Goal: Task Accomplishment & Management: Use online tool/utility

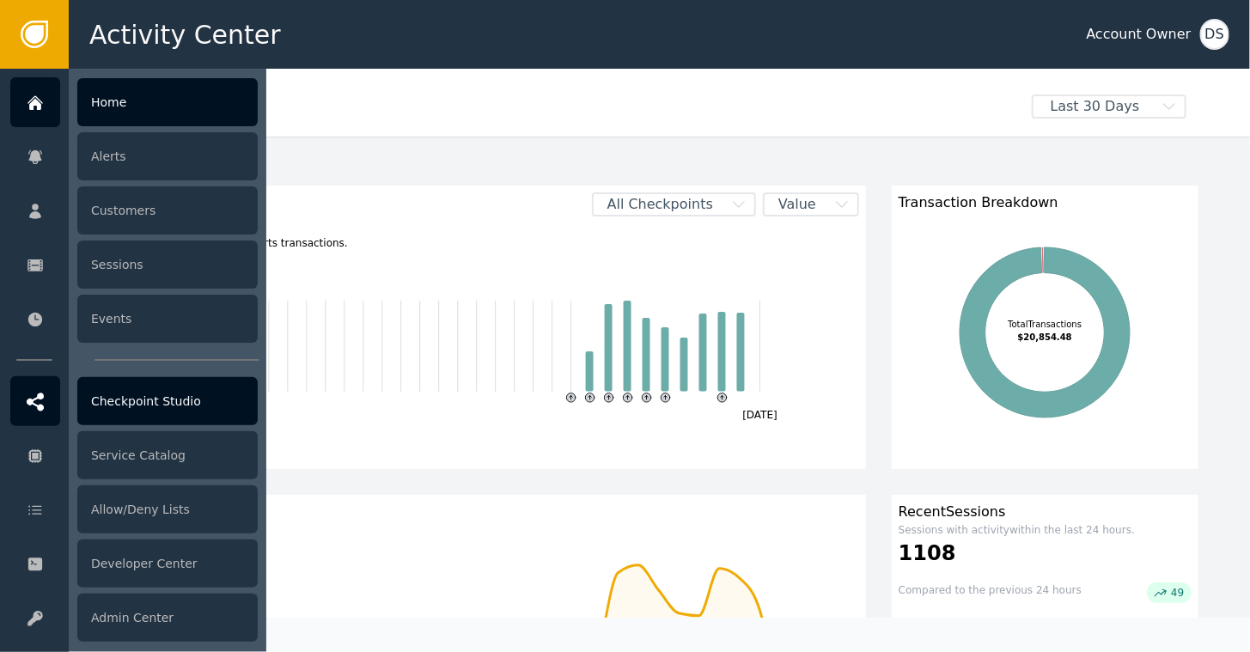
click at [124, 393] on div "Checkpoint Studio" at bounding box center [167, 401] width 180 height 48
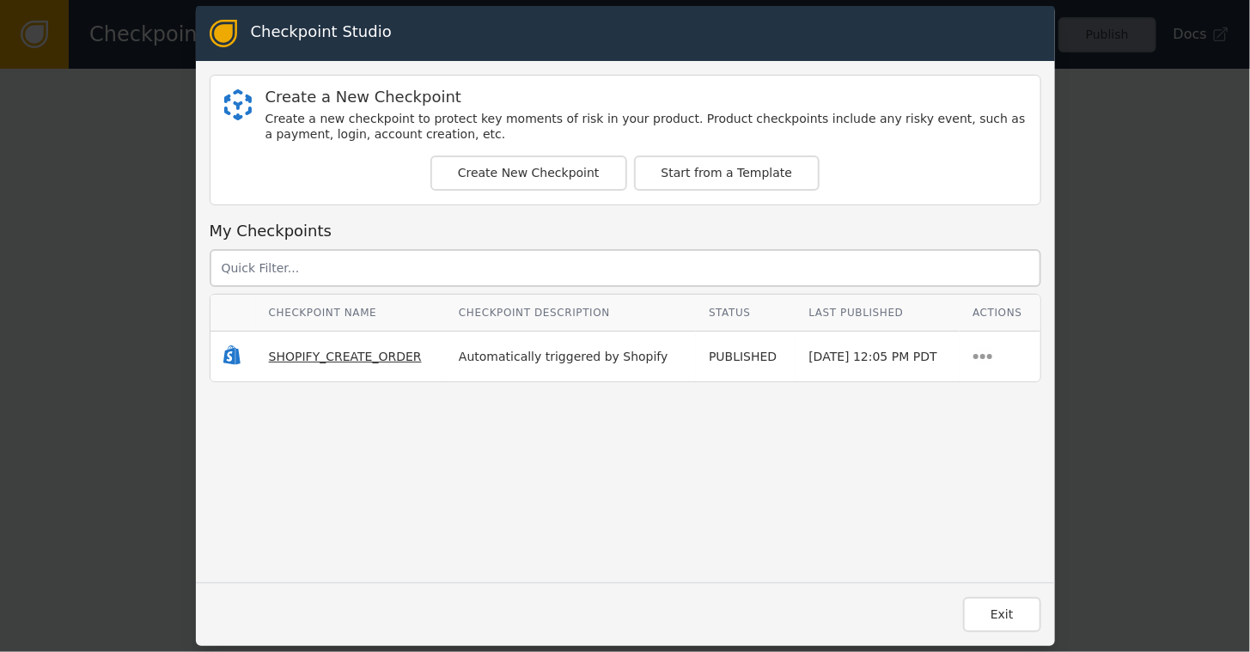
click at [339, 354] on span "SHOPIFY_CREATE_ORDER" at bounding box center [345, 357] width 153 height 14
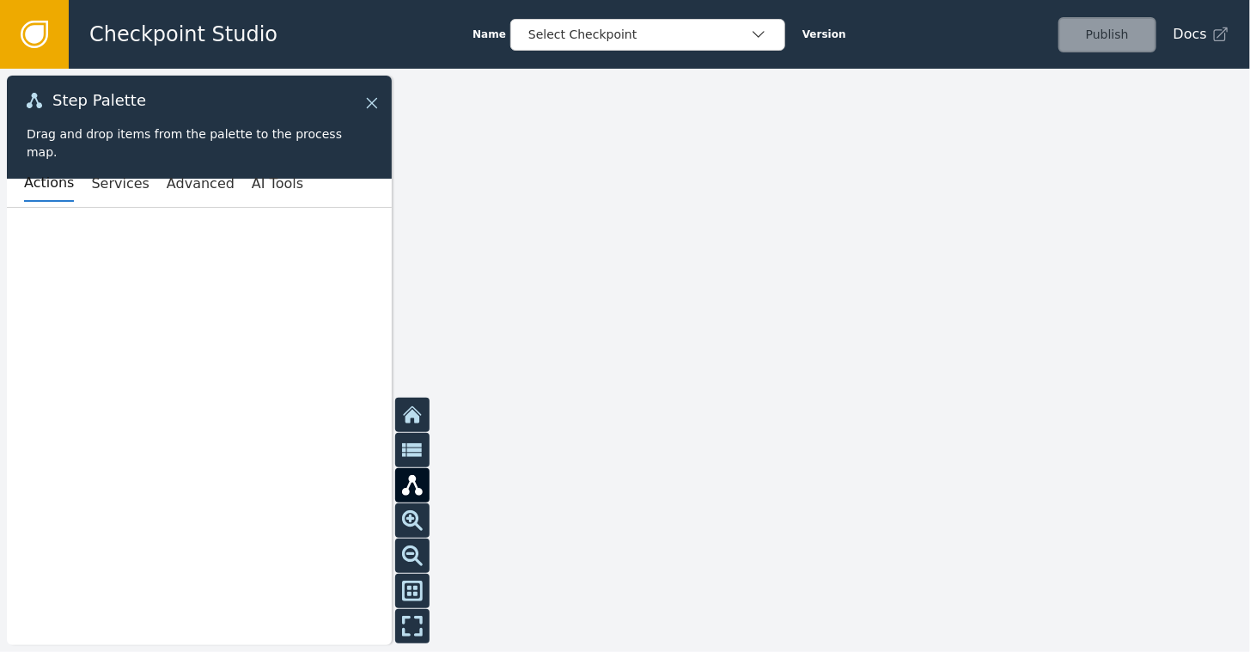
click at [371, 103] on icon at bounding box center [372, 103] width 10 height 10
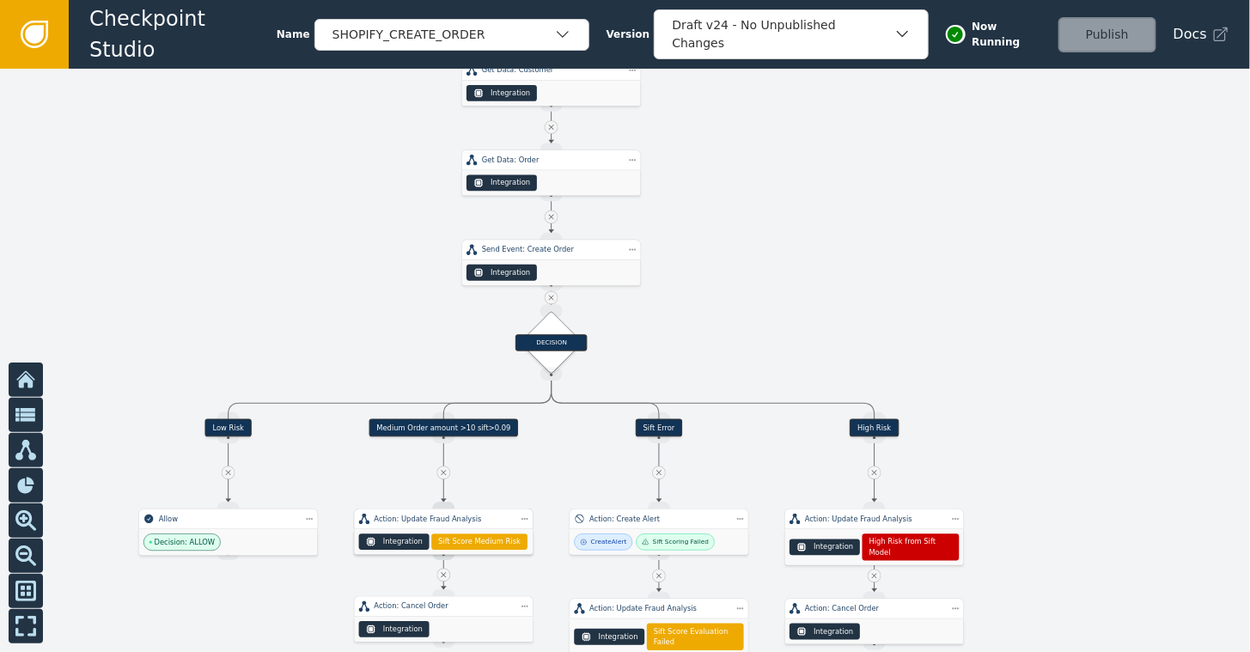
drag, startPoint x: 906, startPoint y: 407, endPoint x: 912, endPoint y: 190, distance: 217.4
click at [873, 102] on div at bounding box center [625, 360] width 1250 height 583
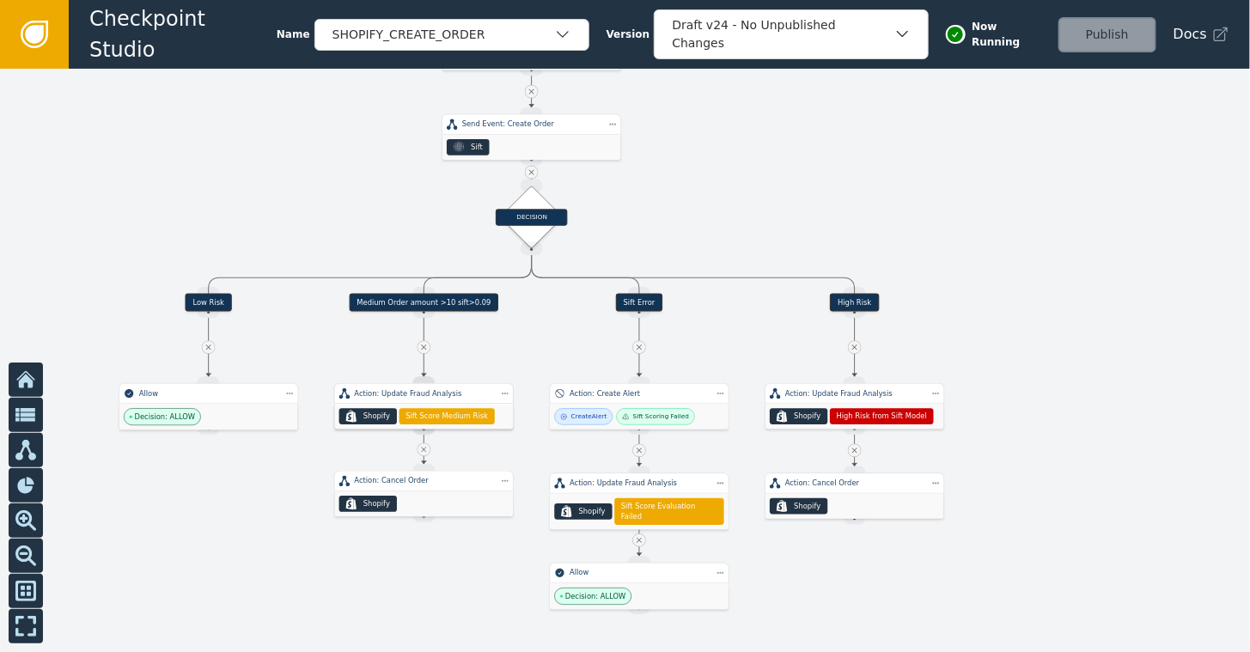
drag, startPoint x: 1204, startPoint y: 363, endPoint x: 1185, endPoint y: 231, distance: 132.9
click at [1185, 231] on div at bounding box center [625, 360] width 1250 height 583
drag, startPoint x: 428, startPoint y: 493, endPoint x: 430, endPoint y: 527, distance: 34.5
click at [430, 527] on div ".shopify-icon_svg__st0{fill:currentColor} Shopify" at bounding box center [426, 537] width 179 height 25
click at [424, 404] on div ".shopify-icon_svg__st0{fill:currentColor} Shopify Sift Score Medium Risk" at bounding box center [423, 416] width 179 height 25
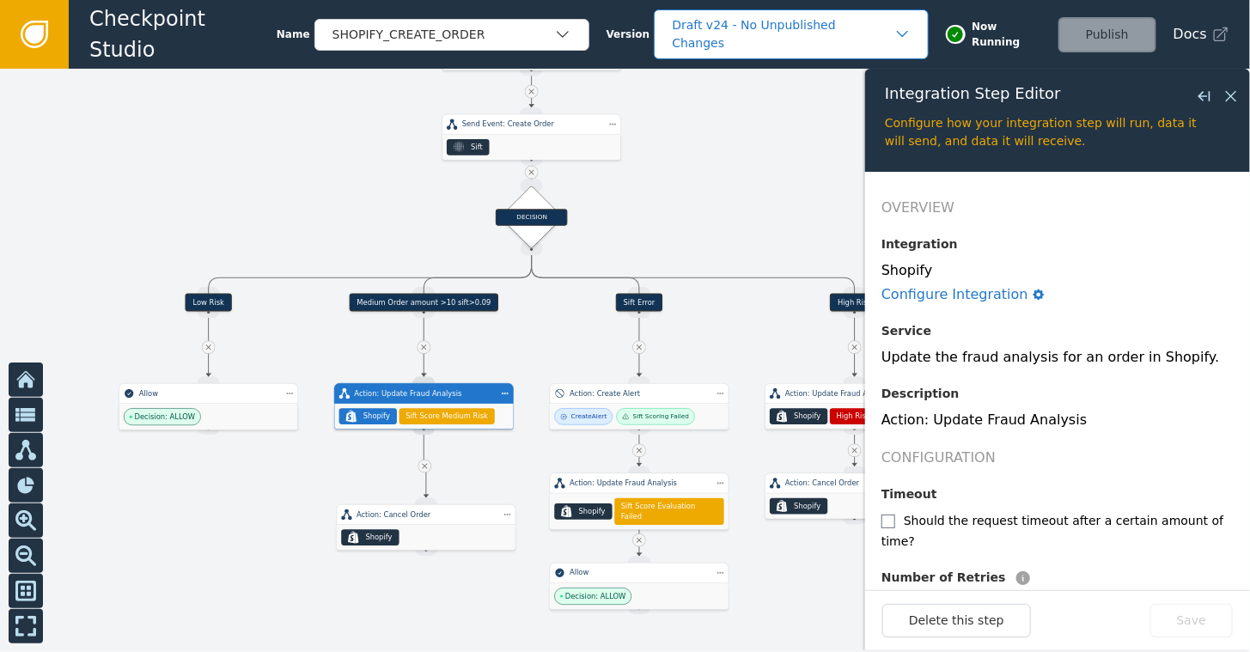
click at [820, 29] on div "Draft v24 - No Unpublished Changes" at bounding box center [783, 34] width 222 height 36
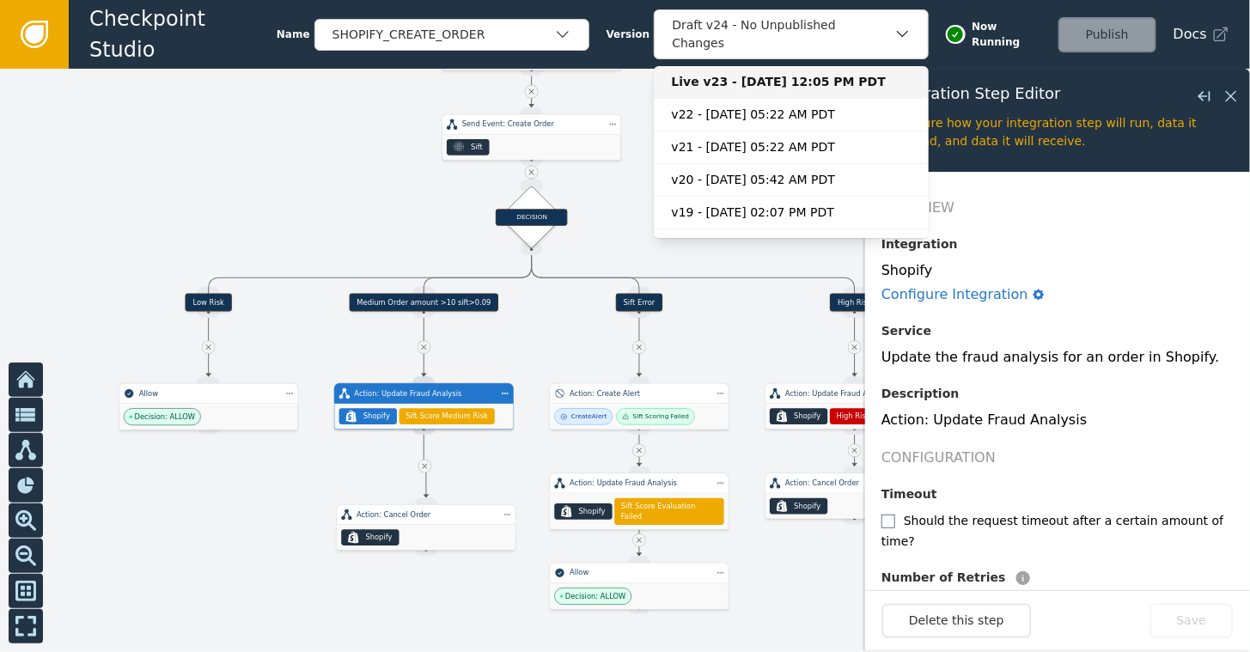
click at [747, 73] on div "Live v23 - [DATE] 12:05 PM PDT" at bounding box center [791, 82] width 241 height 18
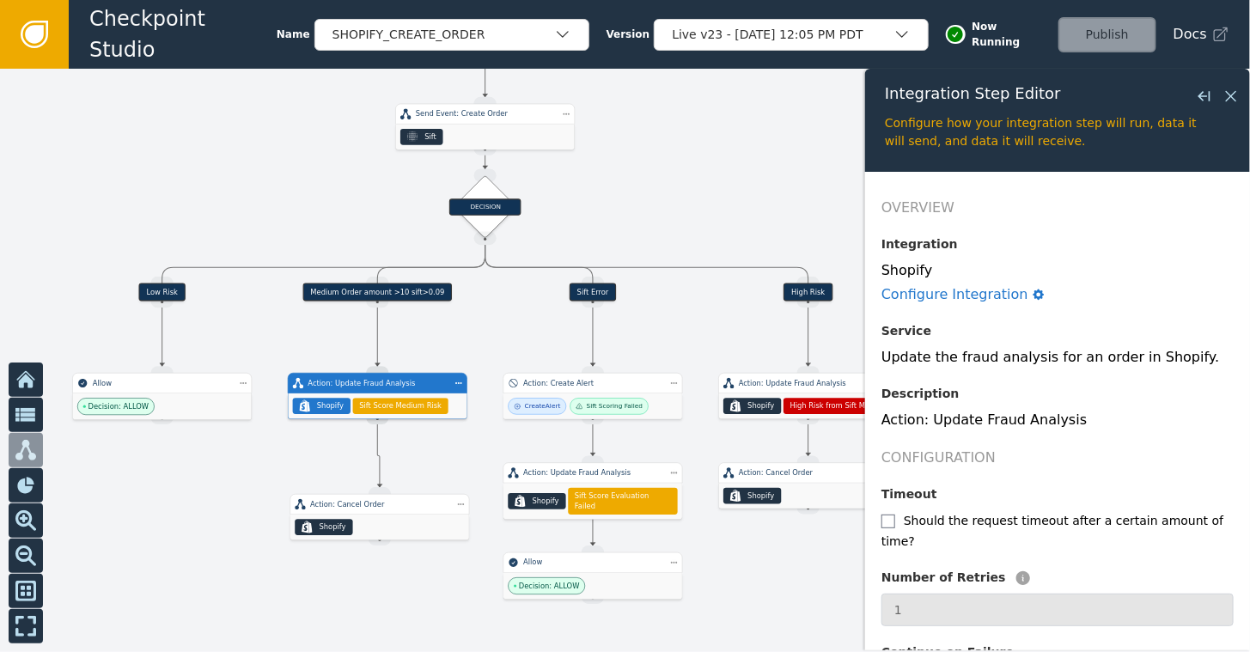
drag, startPoint x: 721, startPoint y: 177, endPoint x: 677, endPoint y: 162, distance: 46.5
click at [677, 163] on div at bounding box center [625, 360] width 1250 height 583
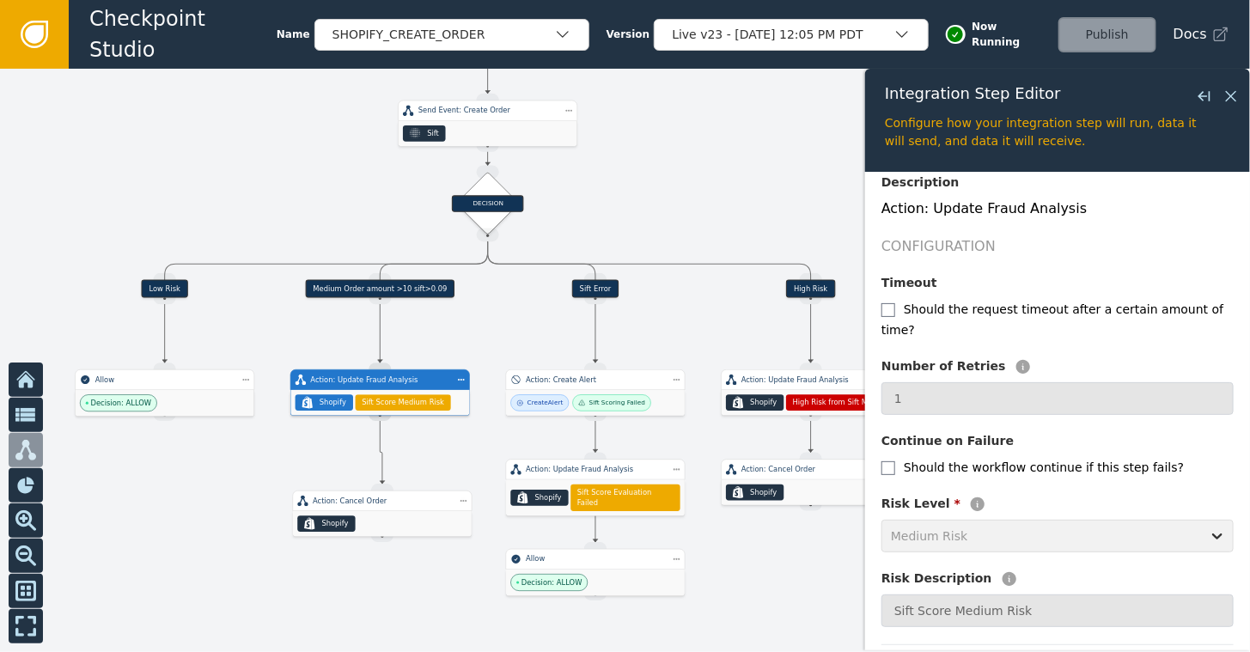
scroll to position [238, 0]
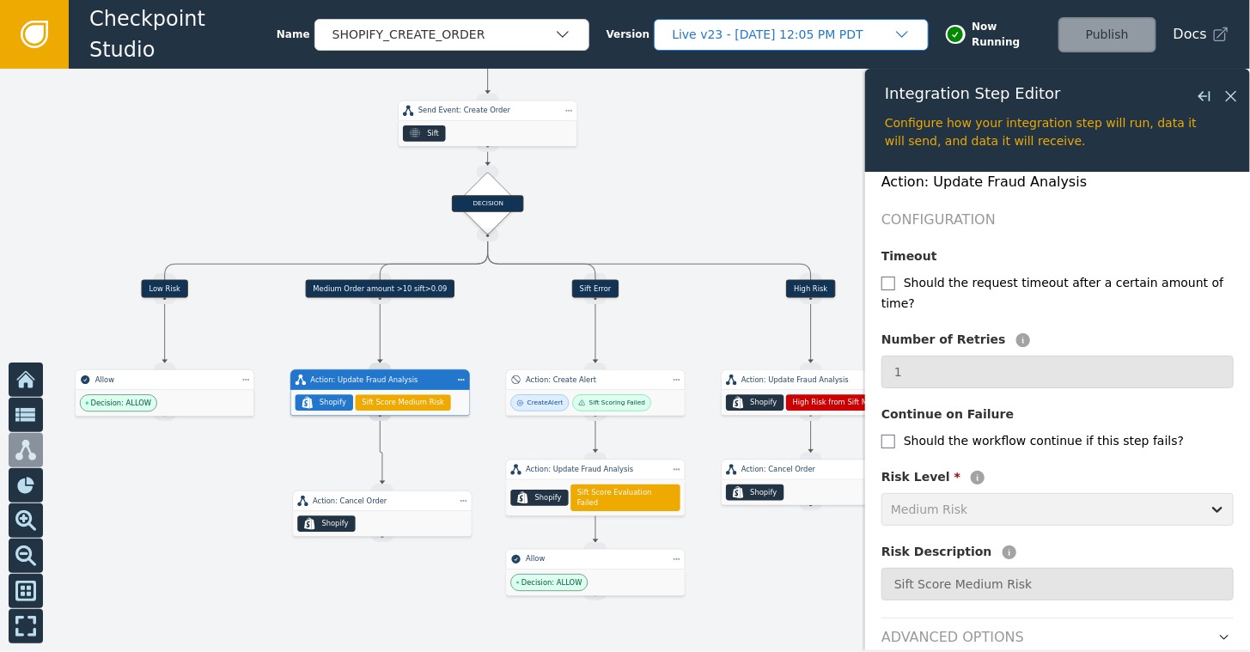
click at [788, 34] on div "Live v23 - [DATE] 12:05 PM PDT" at bounding box center [783, 35] width 222 height 18
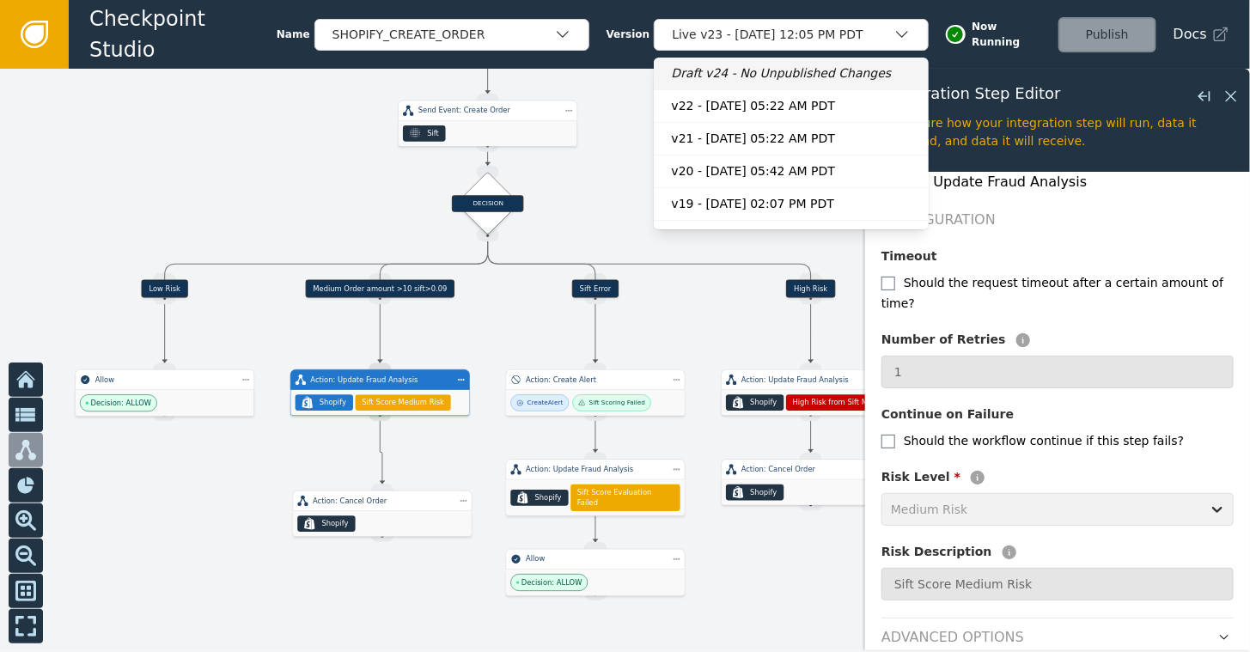
click at [751, 68] on div "Draft v24 - No Unpublished Changes" at bounding box center [791, 73] width 241 height 18
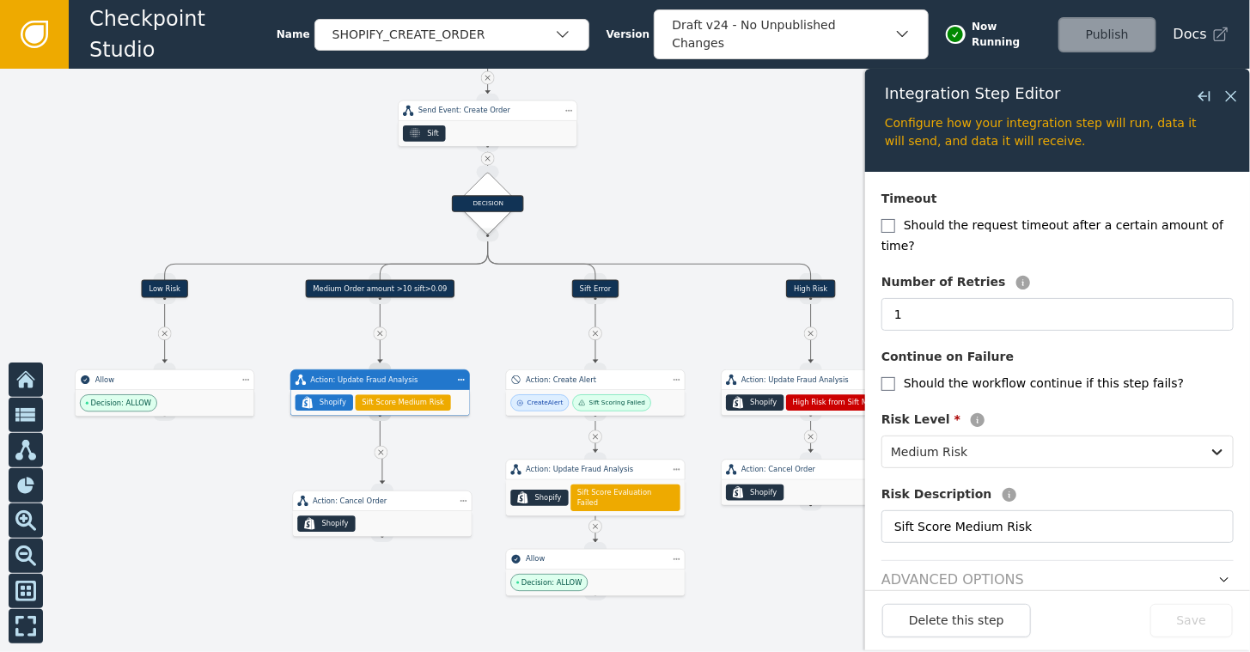
scroll to position [297, 0]
click at [401, 521] on div ".shopify-icon_svg__st0{fill:currentColor} Shopify" at bounding box center [382, 523] width 179 height 25
type input "2"
